Goal: Task Accomplishment & Management: Complete application form

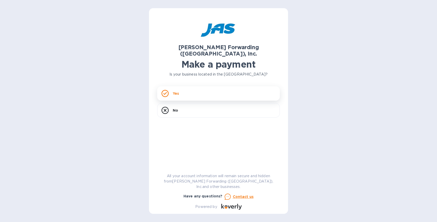
click at [187, 86] on div "Yes" at bounding box center [218, 93] width 123 height 14
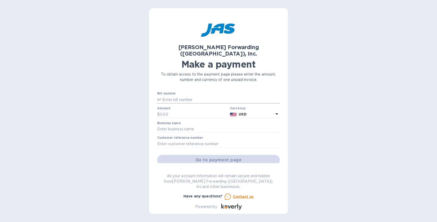
click at [184, 96] on input "text" at bounding box center [220, 100] width 119 height 8
paste input "MIA503348132 USD 5315.12"
drag, startPoint x: 212, startPoint y: 94, endPoint x: 199, endPoint y: 94, distance: 12.8
click at [199, 96] on input "MIA503348132 USD 5315.12" at bounding box center [220, 100] width 119 height 8
type input "MIA503348132 USD"
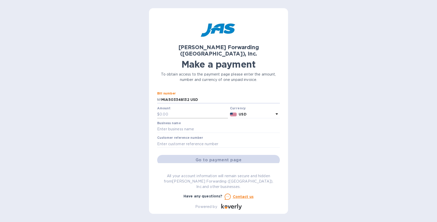
click at [190, 110] on input "text" at bounding box center [193, 114] width 68 height 8
paste input "5,315.12"
type input "5,315.12"
click at [206, 96] on input "MIA503348132 USD" at bounding box center [220, 100] width 119 height 8
click at [201, 96] on input "MIA503348132 USD" at bounding box center [220, 100] width 119 height 8
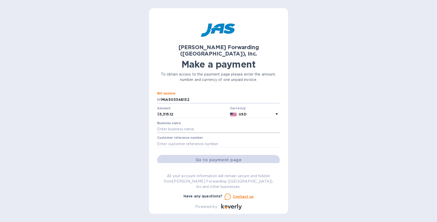
type input "MIA503348132"
click at [180, 125] on input "text" at bounding box center [218, 129] width 123 height 8
type input "Garos Group LLC"
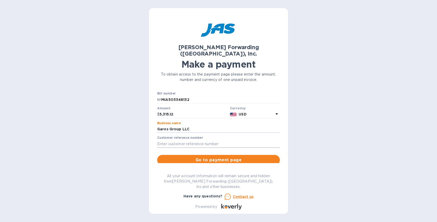
click at [192, 140] on input "text" at bounding box center [218, 144] width 123 height 8
paste input "GAROSWNO"
type input "GAROSWNO"
click at [222, 157] on span "Go to payment page" at bounding box center [218, 160] width 114 height 6
